Goal: Task Accomplishment & Management: Complete application form

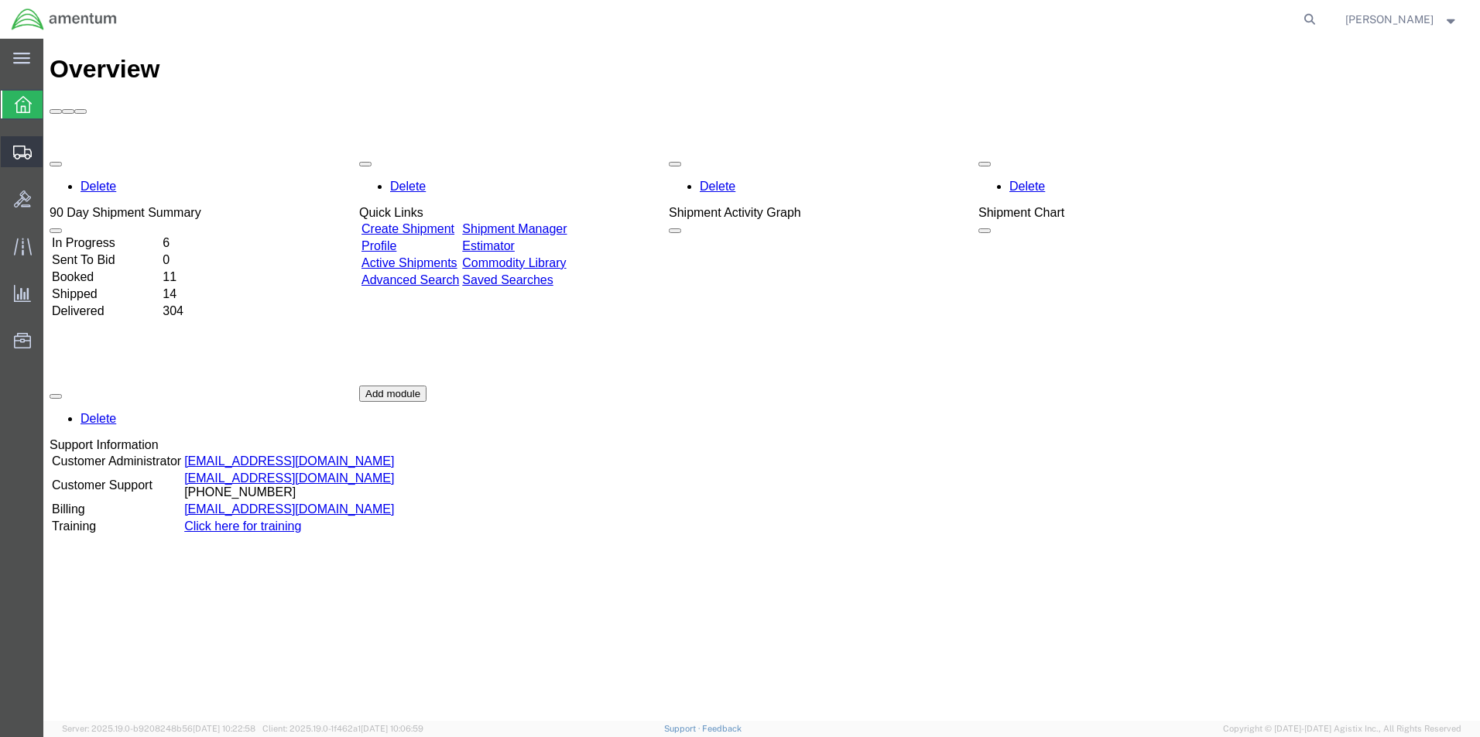
click at [0, 0] on span "Create Shipment" at bounding box center [0, 0] width 0 height 0
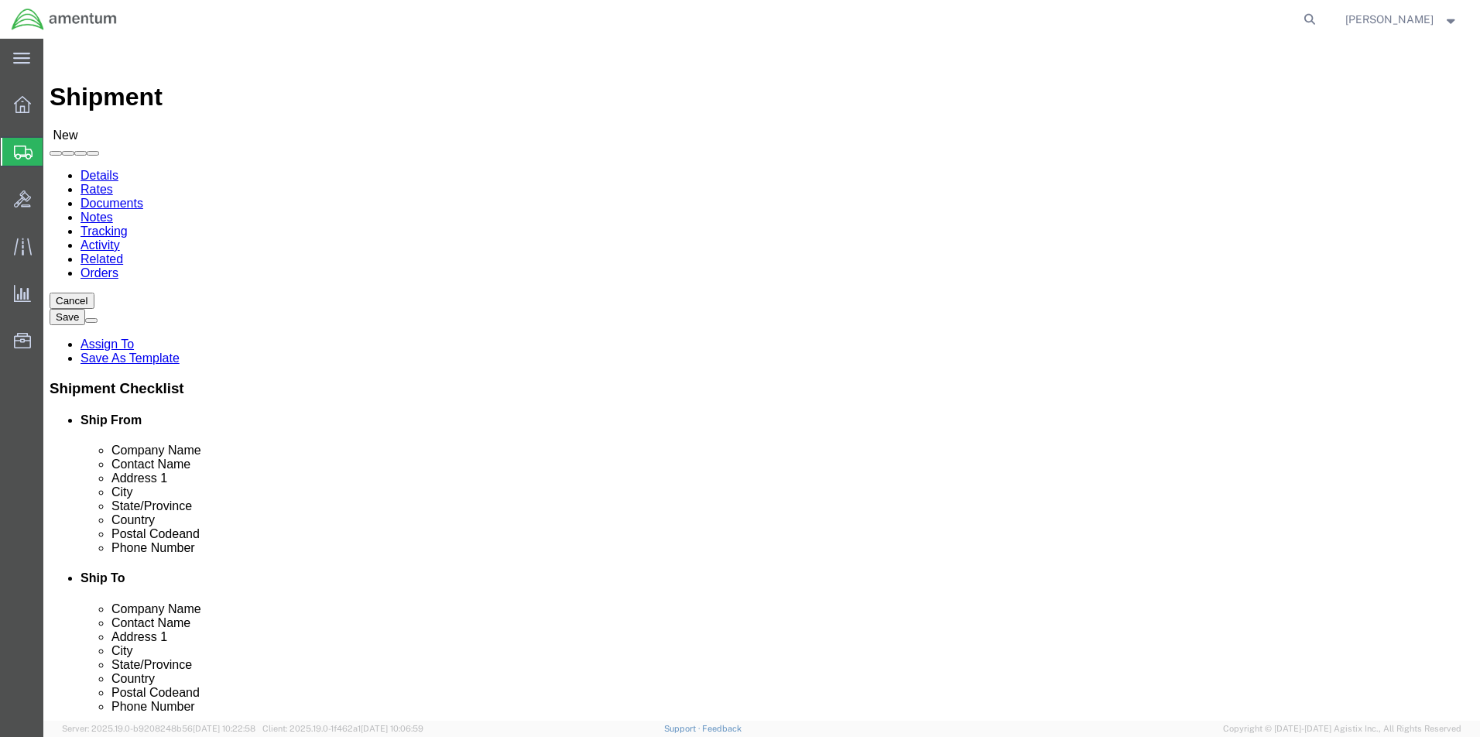
select select
click input "text"
type input "[PERSON_NAME]"
click p "- Amentum - ([PERSON_NAME]***) BLDG [STREET_ADDRESS][PERSON_NAME] Defrenn Army …"
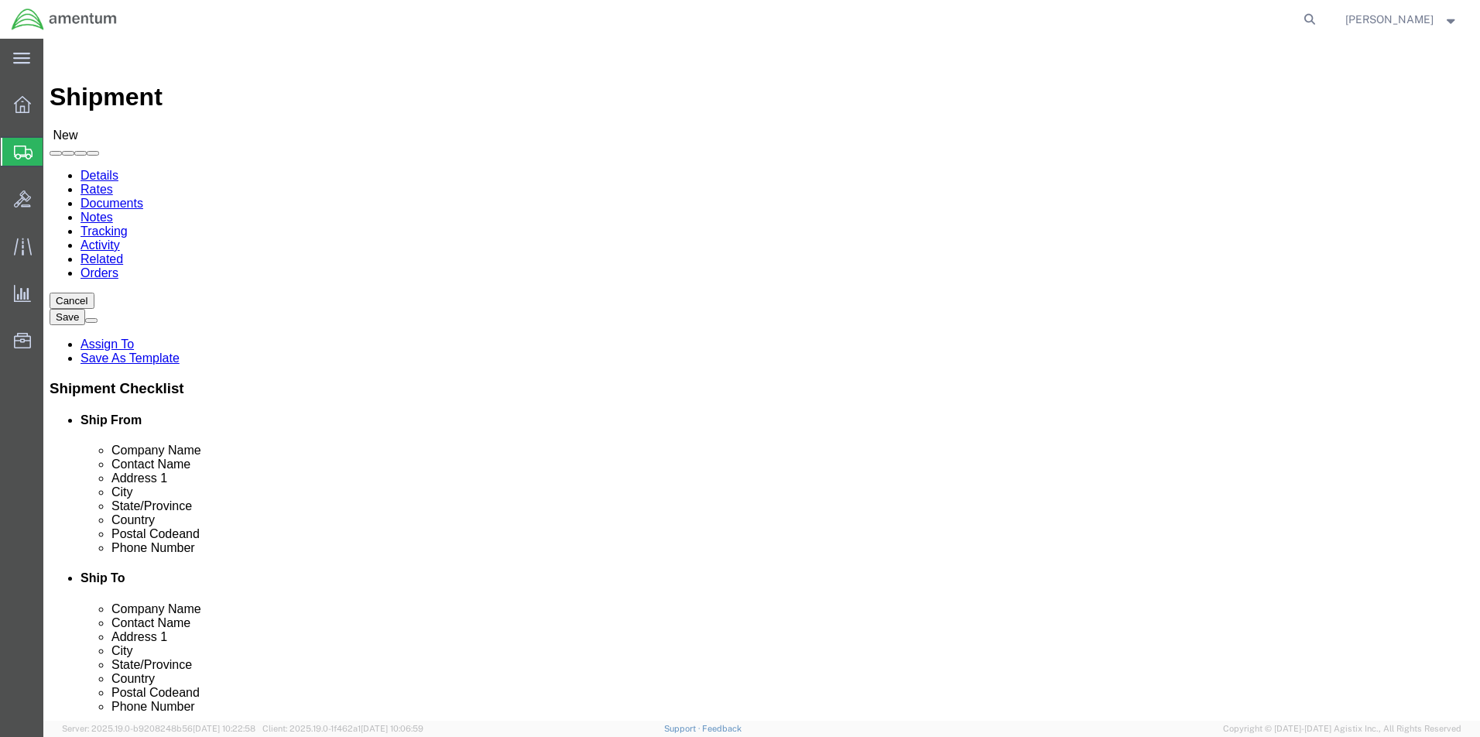
select select "[GEOGRAPHIC_DATA]"
type input "[PERSON_NAME]/[PERSON_NAME]"
click input "text"
type input "[PERSON_NAME]"
click input "text"
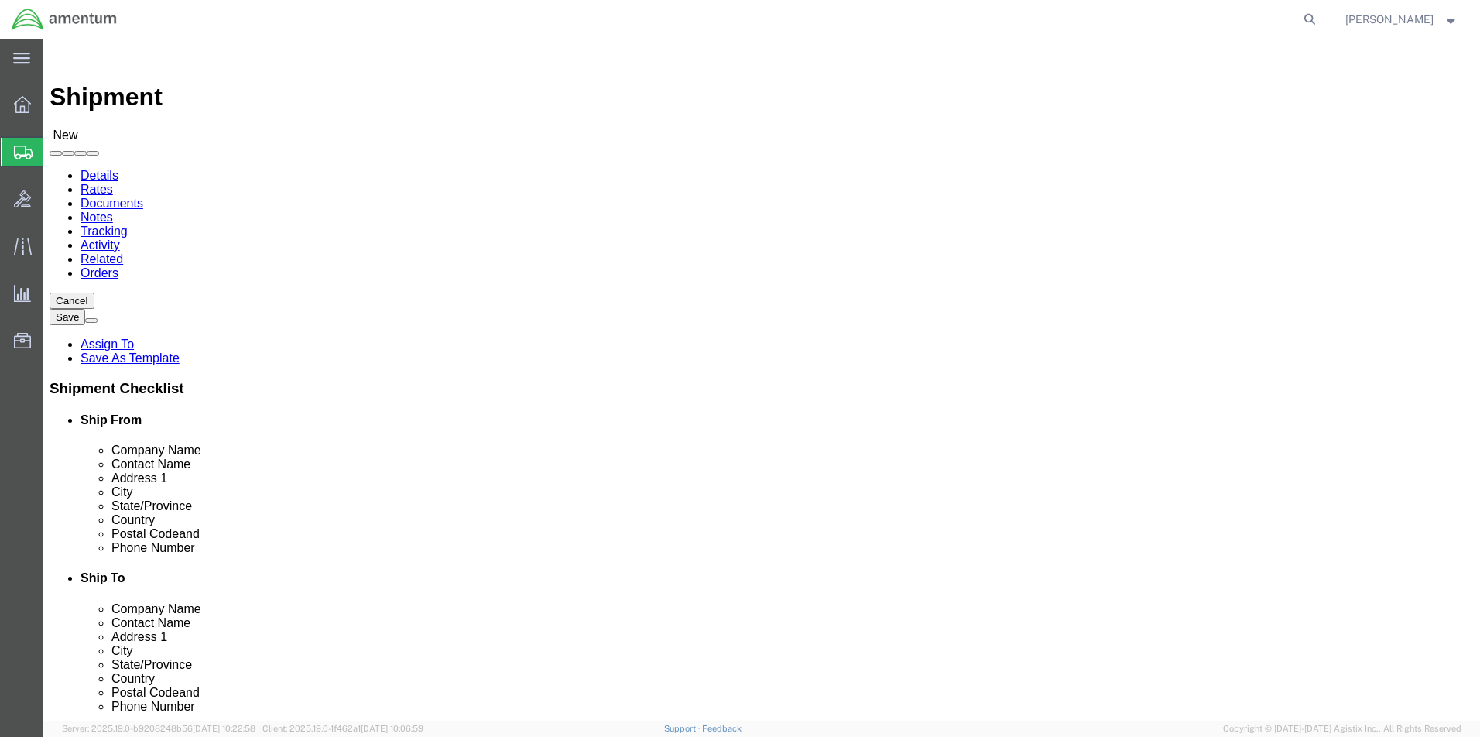
type input "Amentum"
click label "Address 2"
click input "text"
